Goal: Task Accomplishment & Management: Complete application form

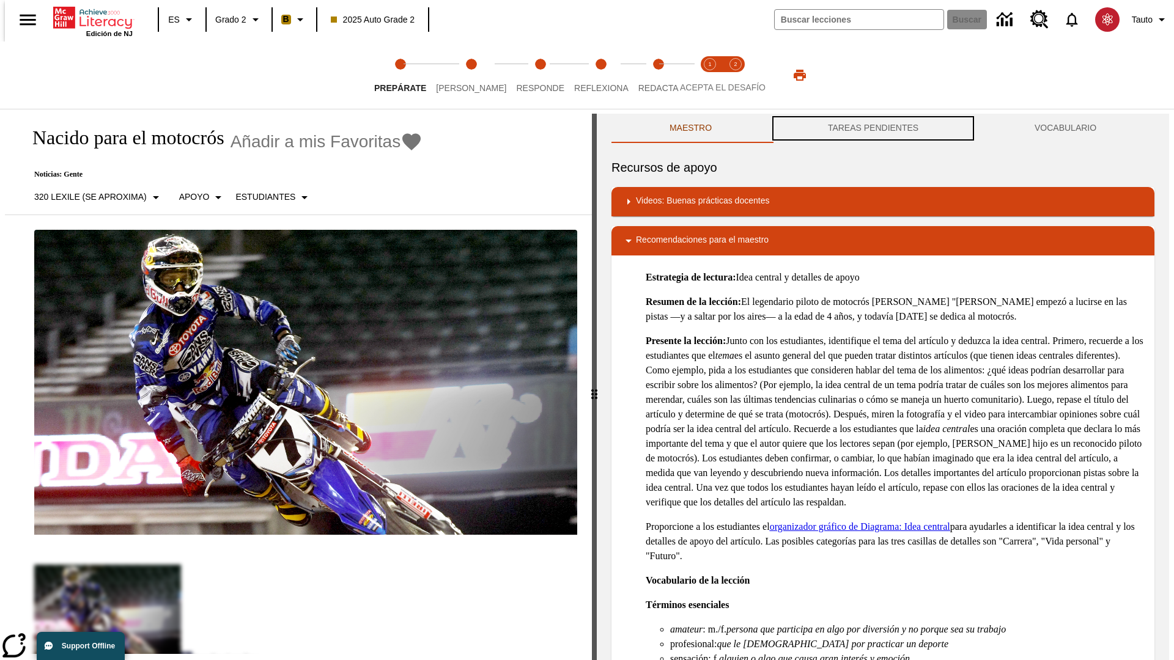
click at [873, 128] on button "TAREAS PENDIENTES" at bounding box center [873, 128] width 207 height 29
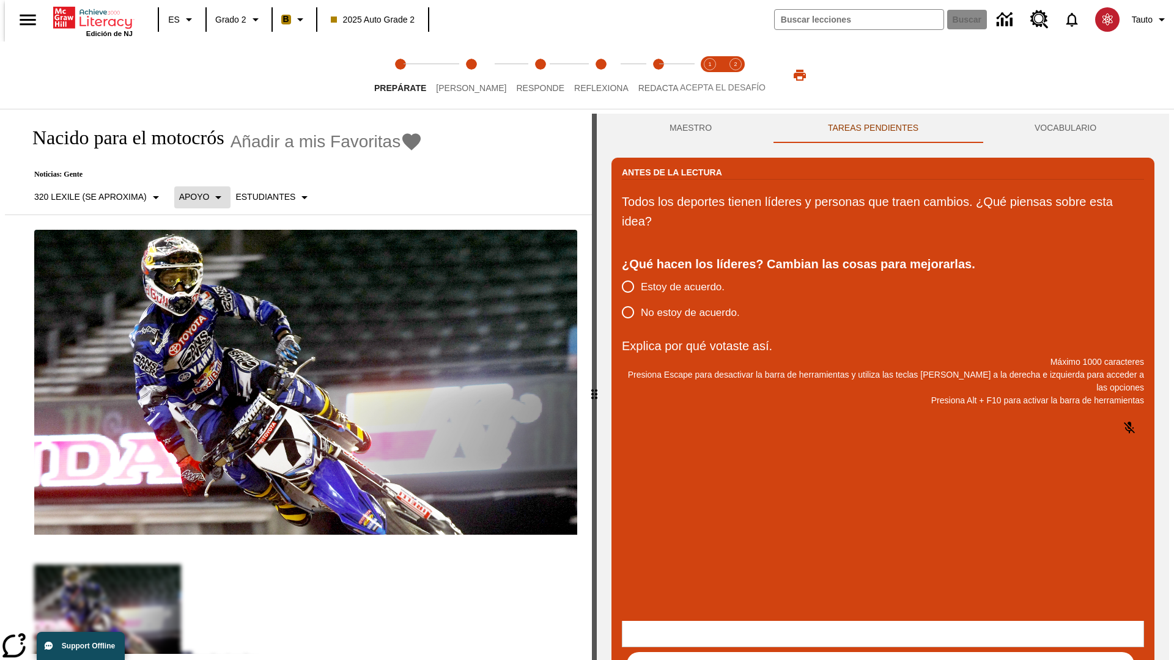
click at [196, 197] on p "Apoyo" at bounding box center [194, 197] width 31 height 13
click at [215, 268] on p "Apoyo" at bounding box center [214, 268] width 72 height 13
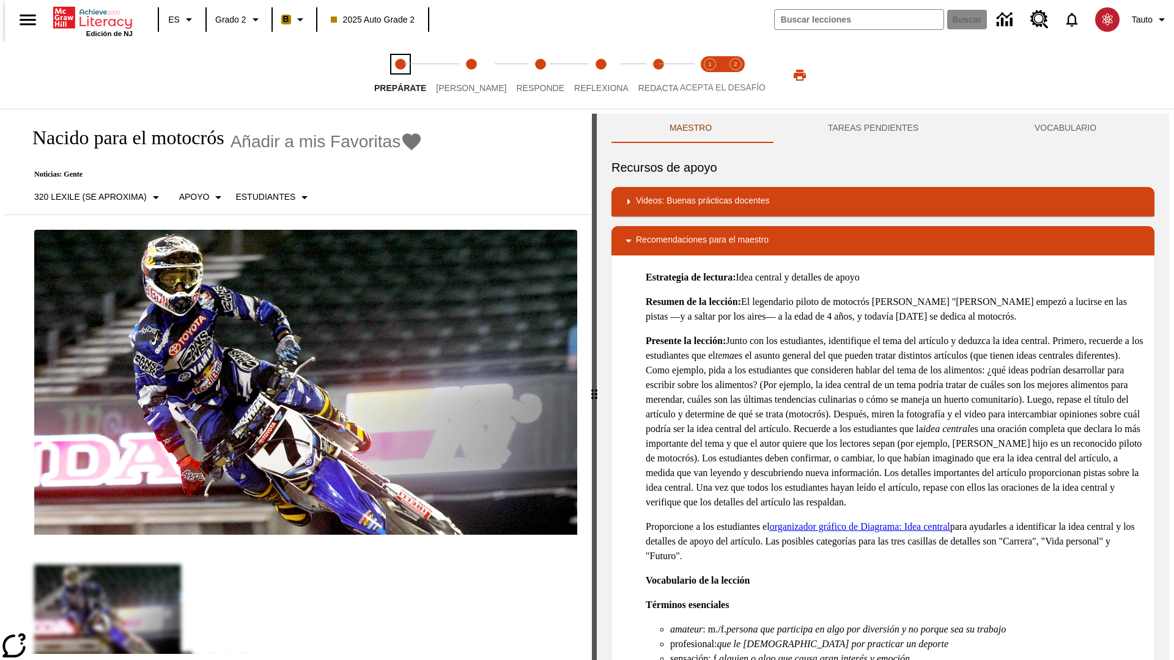
click at [400, 75] on span "Prepárate" at bounding box center [400, 83] width 52 height 22
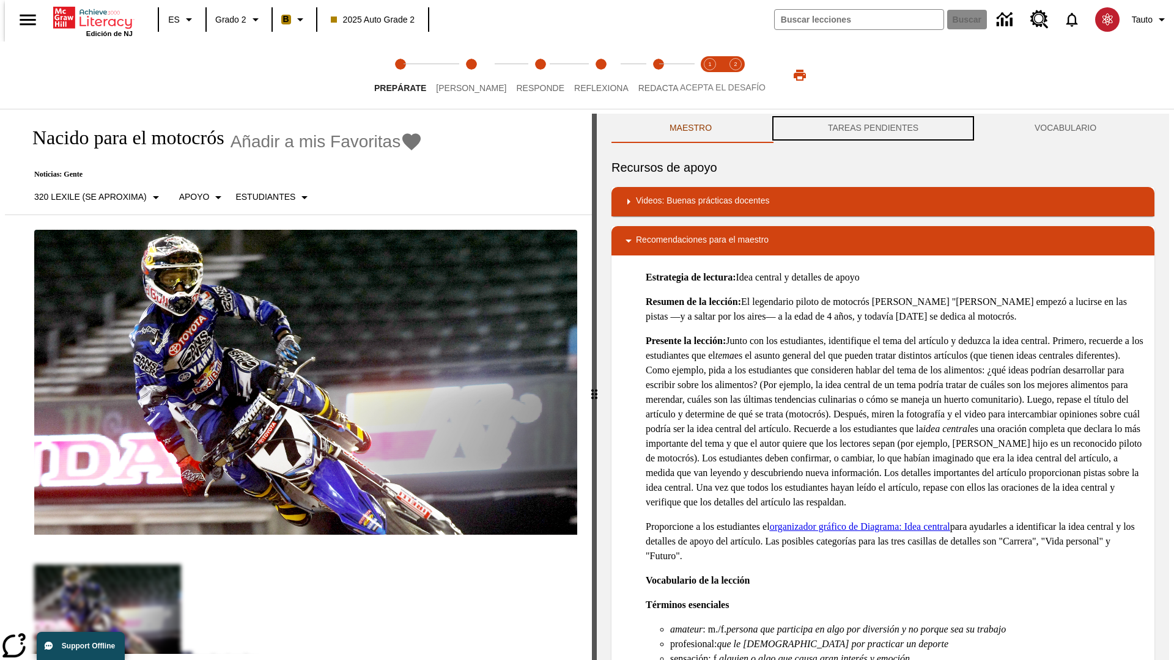
click at [873, 128] on button "TAREAS PENDIENTES" at bounding box center [873, 128] width 207 height 29
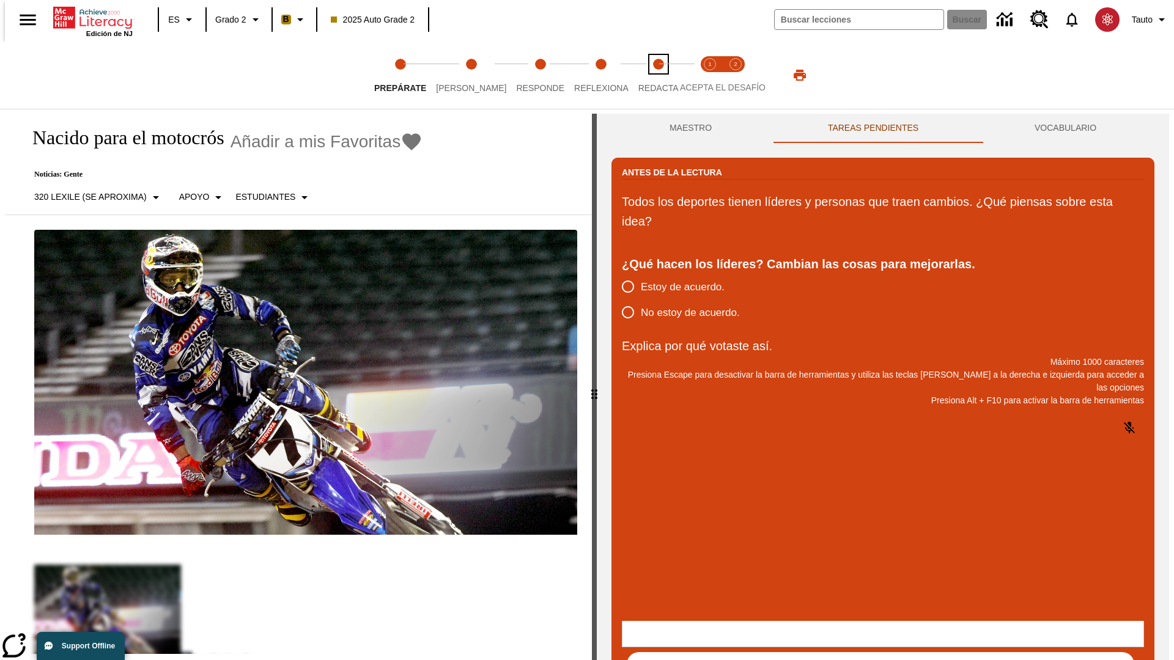
click at [645, 75] on span "Redacta" at bounding box center [658, 83] width 40 height 22
